Goal: Information Seeking & Learning: Find specific fact

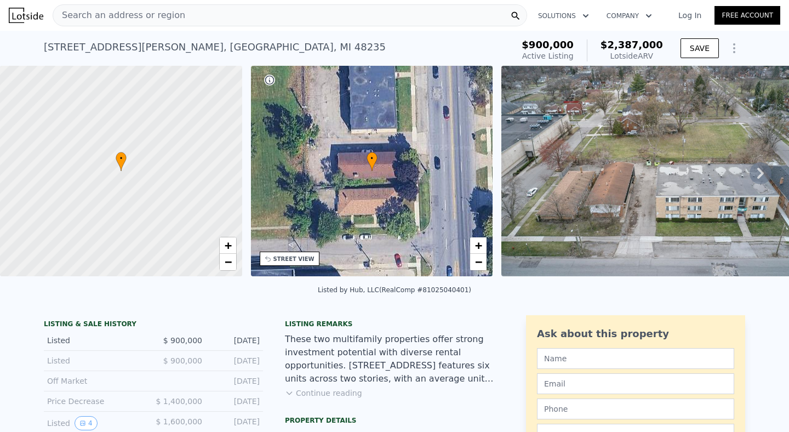
click at [171, 58] on div "16217 Greenfield Rd , Detroit , MI 48235 Active at $900k (~ARV $2.387m )" at bounding box center [276, 50] width 465 height 31
click at [157, 44] on div "16217 Greenfield Rd , Detroit , MI 48235" at bounding box center [215, 46] width 342 height 15
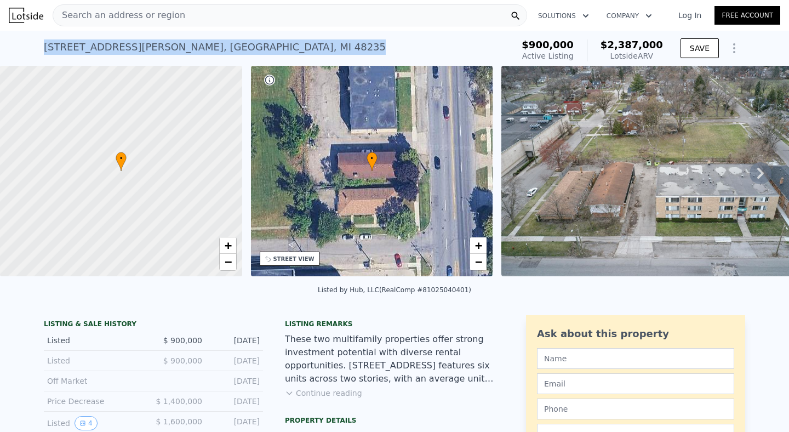
click at [157, 44] on div "16217 Greenfield Rd , Detroit , MI 48235" at bounding box center [215, 46] width 342 height 15
copy div "16217 Greenfield Rd , Detroit , MI 48235 Active at $900k (~ARV $2.387m )"
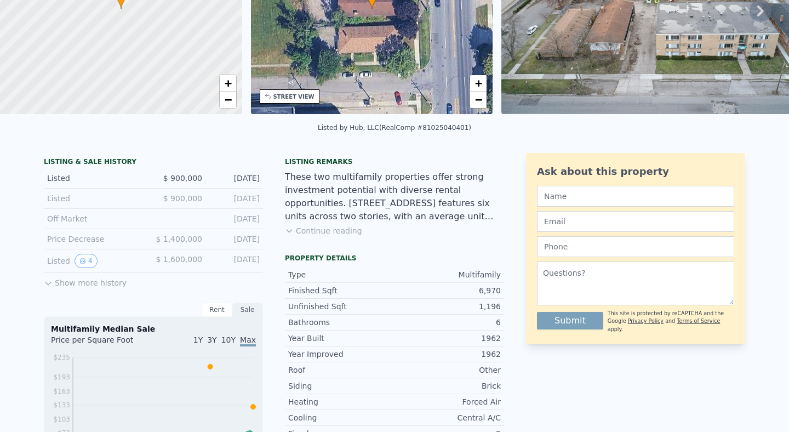
scroll to position [4, 0]
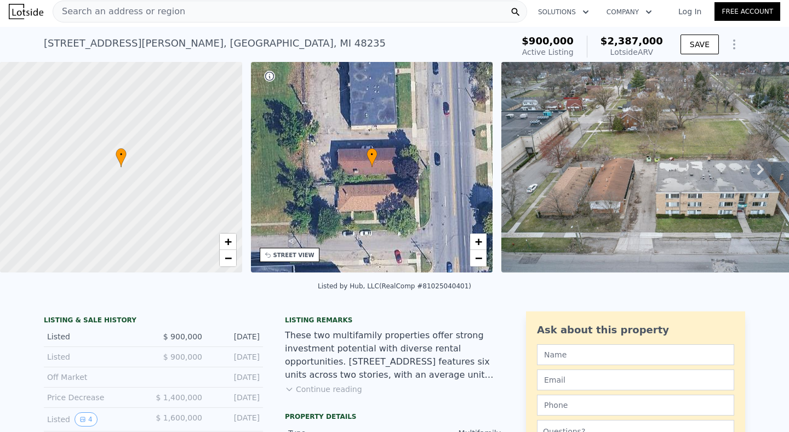
click at [220, 13] on div "Search an address or region" at bounding box center [290, 12] width 475 height 22
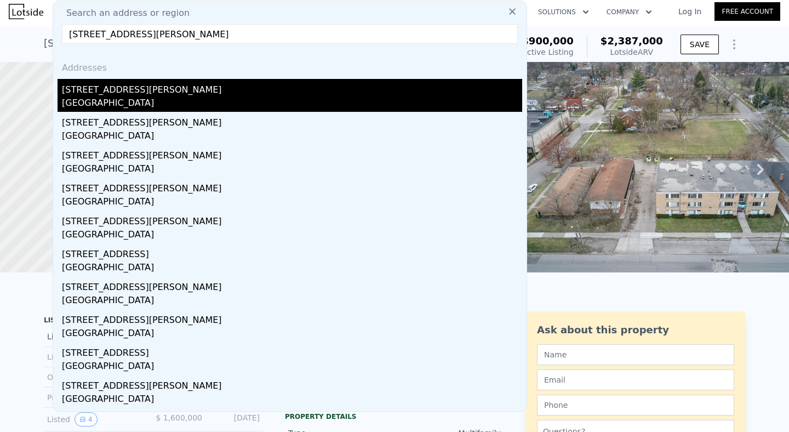
type input "[STREET_ADDRESS][PERSON_NAME]"
click at [169, 93] on div "[STREET_ADDRESS][PERSON_NAME]" at bounding box center [292, 88] width 461 height 18
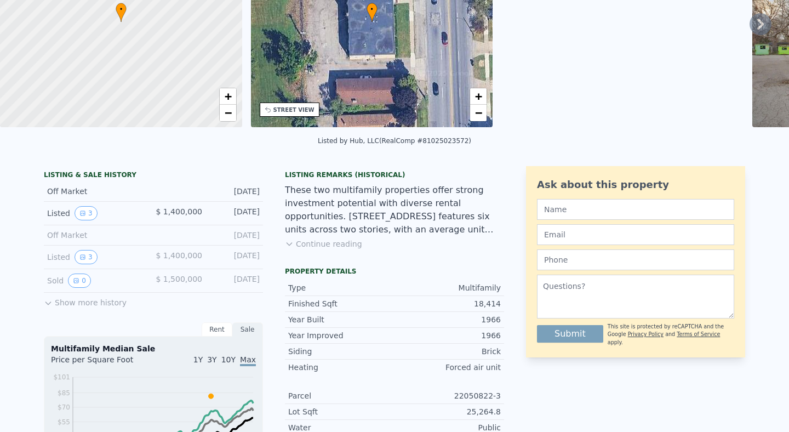
scroll to position [4, 0]
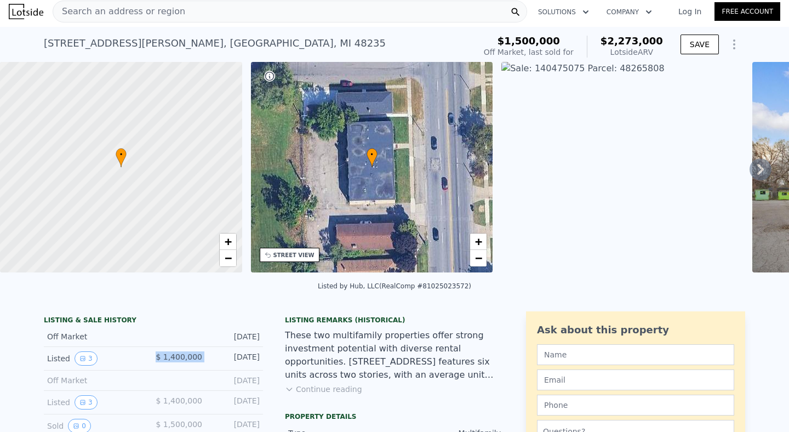
drag, startPoint x: 160, startPoint y: 360, endPoint x: 209, endPoint y: 355, distance: 49.6
click at [209, 355] on div "Listed 3 $ 1,400,000 [DATE]" at bounding box center [153, 359] width 219 height 24
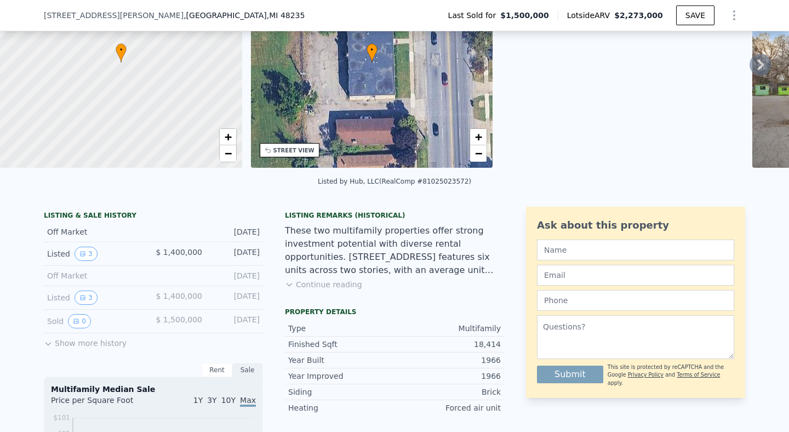
scroll to position [100, 0]
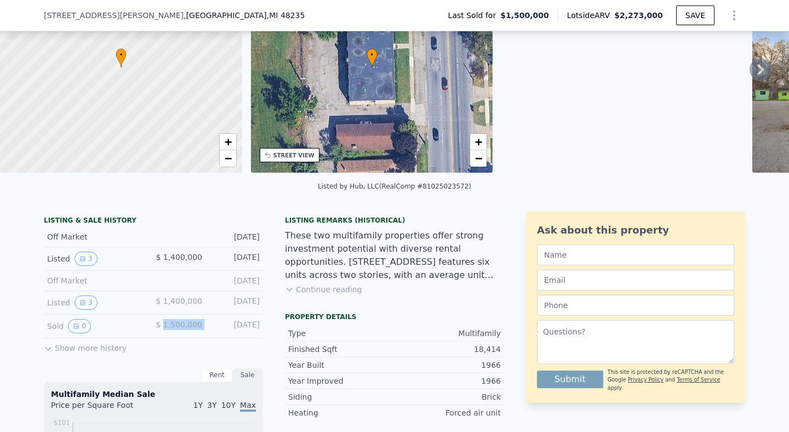
drag, startPoint x: 166, startPoint y: 323, endPoint x: 210, endPoint y: 324, distance: 43.9
click at [210, 324] on div "Sold 0 $ 1,500,000 [DATE]" at bounding box center [153, 327] width 219 height 24
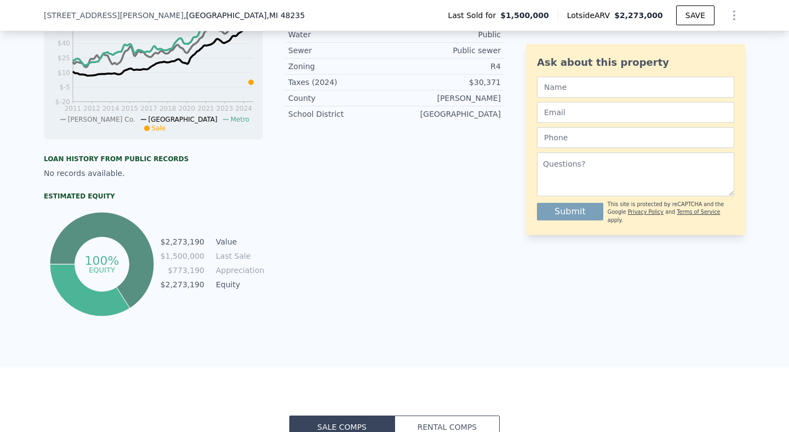
scroll to position [538, 0]
